Goal: Task Accomplishment & Management: Complete application form

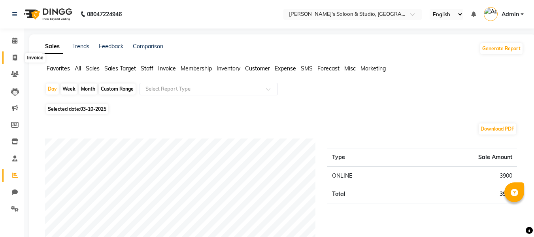
click at [16, 55] on icon at bounding box center [15, 58] width 4 height 6
select select "service"
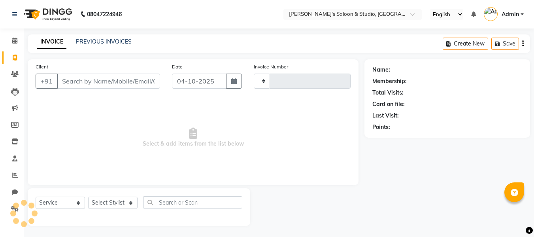
type input "0725"
select select "7536"
drag, startPoint x: 79, startPoint y: 87, endPoint x: 92, endPoint y: 196, distance: 109.8
click at [93, 185] on div "Client +91 Date [DATE] Invoice Number V/2025 V/[PHONE_NUMBER] Select & add item…" at bounding box center [193, 142] width 343 height 166
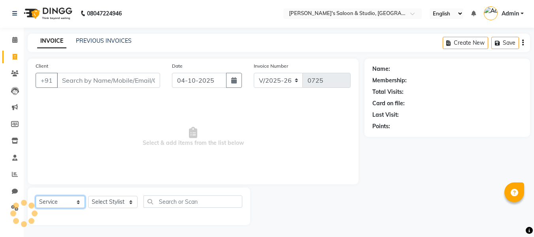
click at [46, 200] on select "Select Service Product Membership Package Voucher Prepaid Gift Card" at bounding box center [60, 202] width 49 height 12
click at [74, 202] on select "Select Service Product Membership Package Voucher Prepaid Gift Card" at bounding box center [60, 202] width 49 height 12
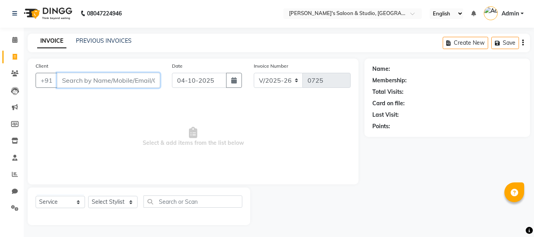
click at [138, 78] on input "Client" at bounding box center [108, 80] width 103 height 15
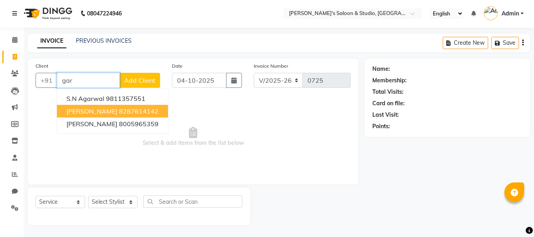
click at [142, 109] on ngb-highlight "8287614142" at bounding box center [139, 111] width 40 height 8
type input "8287614142"
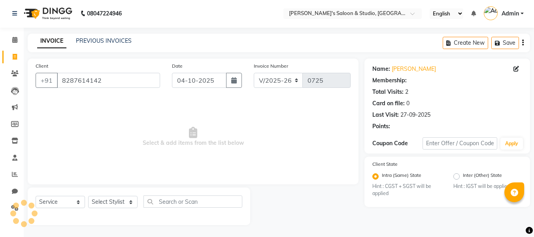
select select "1: Object"
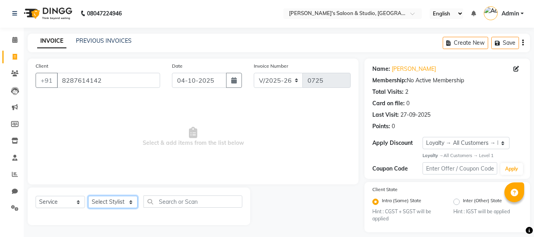
click at [110, 200] on select "Select Stylist [PERSON_NAME] Kajal [PERSON_NAME] [PERSON_NAME]" at bounding box center [112, 202] width 49 height 12
select select "67318"
click at [88, 196] on select "Select Stylist [PERSON_NAME] Kajal [PERSON_NAME] [PERSON_NAME]" at bounding box center [112, 202] width 49 height 12
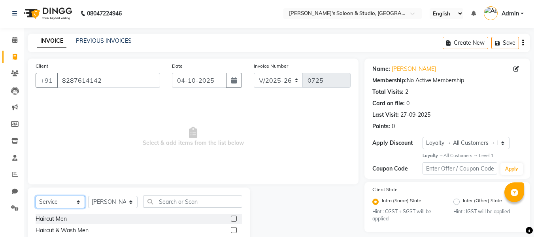
drag, startPoint x: 70, startPoint y: 202, endPoint x: 109, endPoint y: 129, distance: 82.8
click at [108, 129] on div "Client [PHONE_NUMBER] Date [DATE] Invoice Number V/2025 V/[PHONE_NUMBER] Select…" at bounding box center [193, 182] width 343 height 246
select select "V"
click at [36, 196] on select "Select Service Product Membership Package Voucher Prepaid Gift Card" at bounding box center [60, 202] width 49 height 12
click at [236, 222] on div at bounding box center [233, 219] width 5 height 8
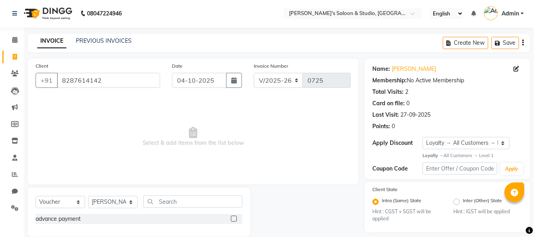
click at [233, 217] on label at bounding box center [234, 218] width 6 height 6
click at [233, 217] on input "checkbox" at bounding box center [233, 218] width 5 height 5
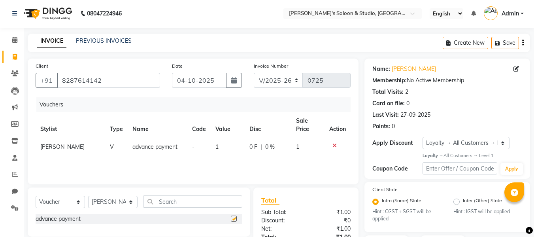
checkbox input "false"
click at [186, 83] on input "04-10-2025" at bounding box center [199, 80] width 55 height 15
select select "10"
select select "2025"
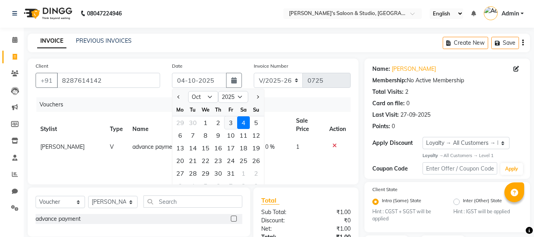
click at [233, 123] on div "3" at bounding box center [231, 122] width 13 height 13
type input "03-10-2025"
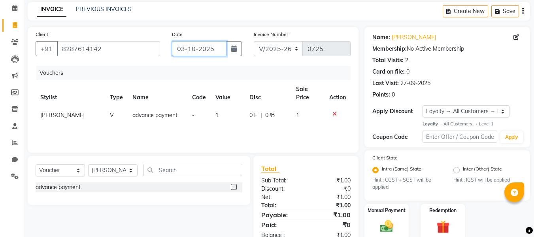
scroll to position [63, 0]
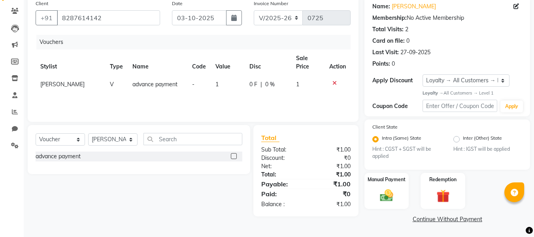
click at [302, 85] on td "1" at bounding box center [307, 85] width 33 height 18
select select "67318"
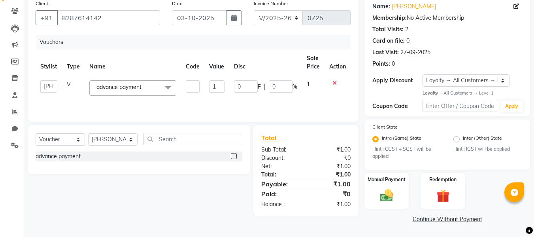
click at [307, 87] on span "1" at bounding box center [308, 84] width 3 height 7
click at [215, 88] on input "1" at bounding box center [216, 86] width 15 height 12
type input "2000"
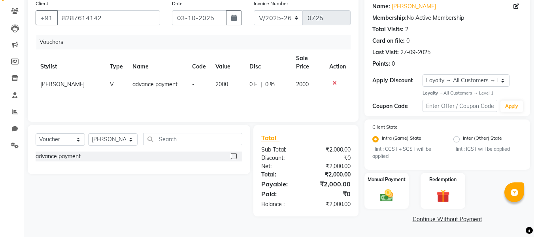
click at [324, 98] on div "Vouchers Stylist Type Name Code Value Disc Sale Price Action [PERSON_NAME] V ad…" at bounding box center [193, 74] width 315 height 79
click at [385, 200] on img at bounding box center [387, 195] width 22 height 16
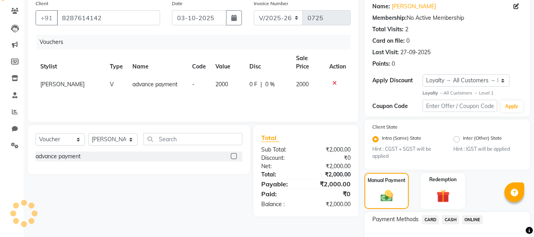
click at [465, 218] on span "ONLINE" at bounding box center [472, 219] width 21 height 9
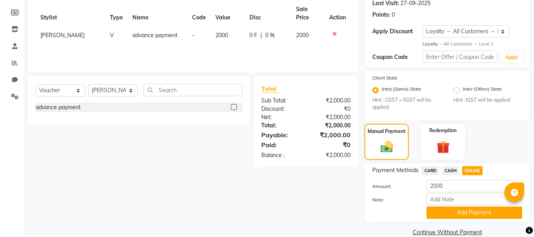
scroll to position [125, 0]
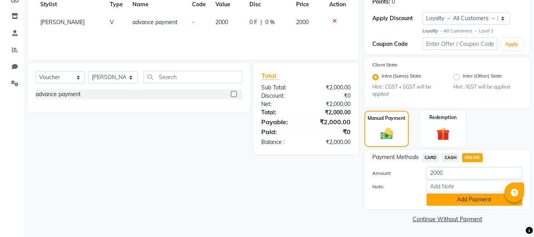
click at [465, 203] on button "Add Payment" at bounding box center [475, 199] width 96 height 12
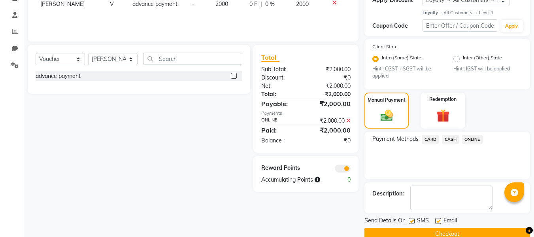
scroll to position [159, 0]
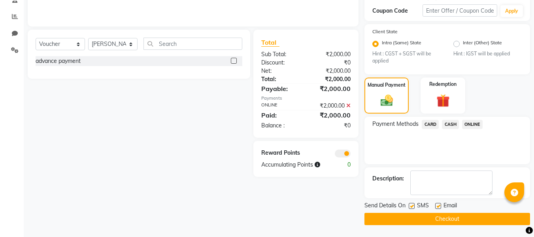
click at [482, 222] on button "Checkout" at bounding box center [448, 219] width 166 height 12
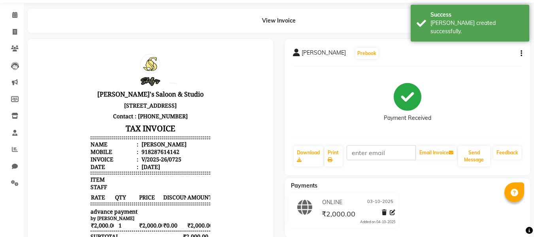
scroll to position [40, 0]
